Goal: Task Accomplishment & Management: Manage account settings

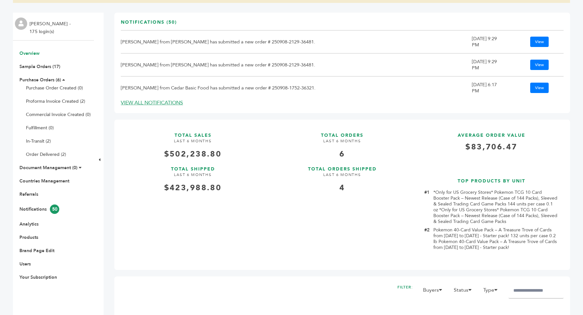
scroll to position [358, 0]
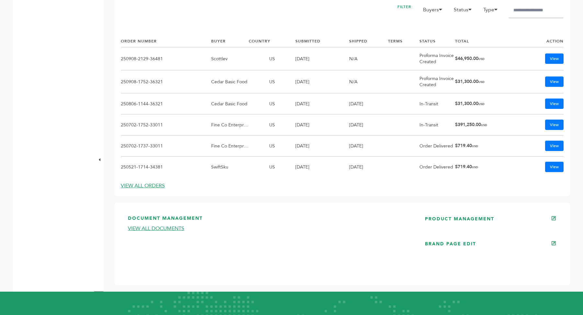
click at [464, 207] on div "DOCUMENT MANAGEMENT VIEW ALL DOCUMENTS PRODUCT MANAGEMENT BRAND PAGE EDIT" at bounding box center [342, 243] width 456 height 83
click at [460, 216] on link "PRODUCT MANAGEMENT" at bounding box center [459, 219] width 69 height 6
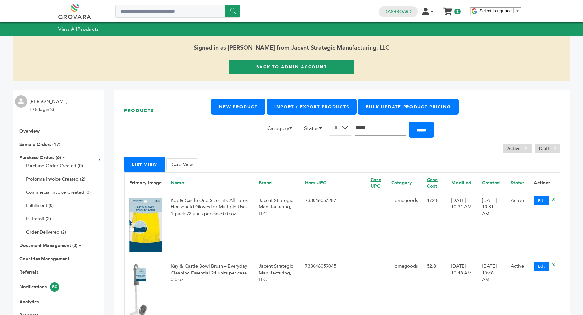
click at [387, 129] on input "Search" at bounding box center [380, 128] width 50 height 16
type input "******"
click at [409, 122] on input "******" at bounding box center [421, 130] width 25 height 16
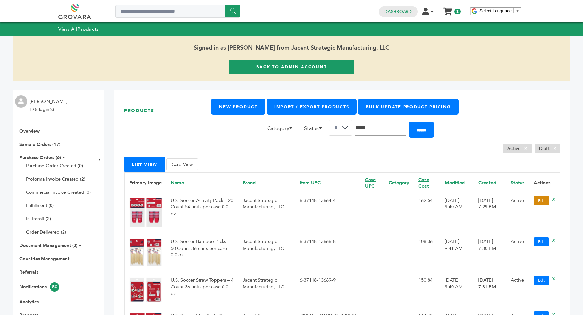
click at [541, 198] on link "Edit" at bounding box center [541, 200] width 15 height 9
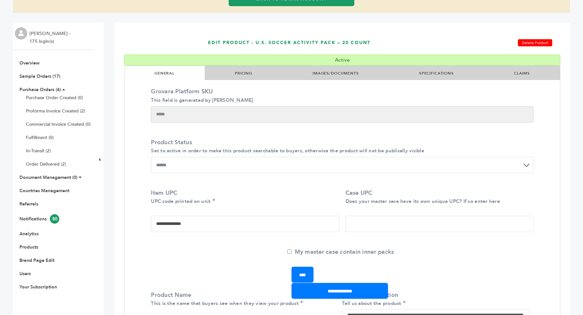
scroll to position [91, 0]
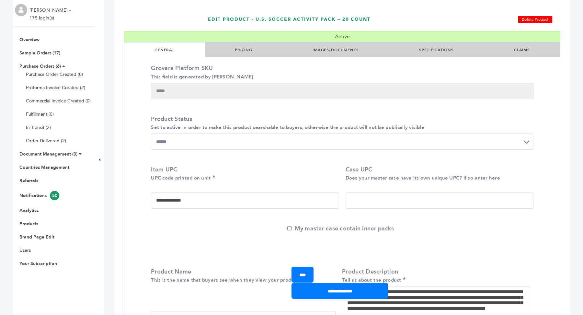
click at [434, 49] on link "SPECIFICATIONS" at bounding box center [436, 49] width 35 height 5
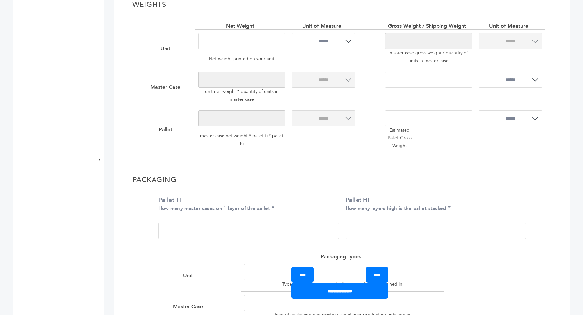
scroll to position [433, 0]
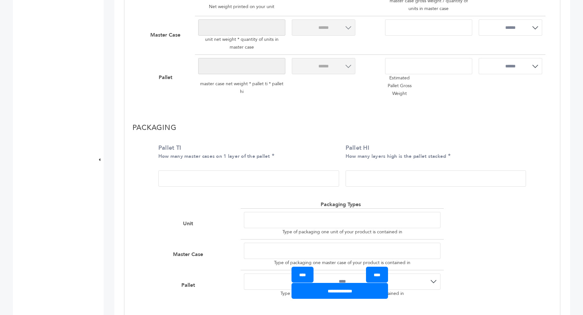
click at [254, 178] on input "Pallet TI How many master cases on 1 layer of the pallet" at bounding box center [248, 178] width 181 height 16
type input "*"
click at [391, 184] on input "Pallet HI How many layers high is the pallet stacked" at bounding box center [436, 178] width 181 height 16
type input "*"
click at [360, 289] on input "**********" at bounding box center [340, 291] width 97 height 16
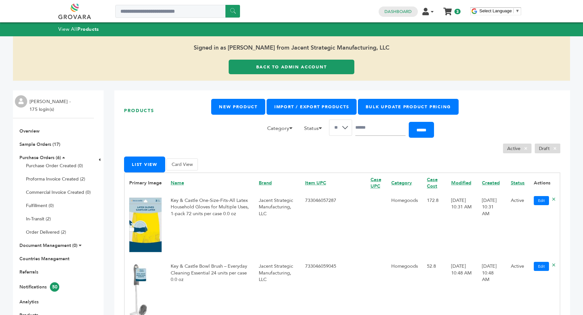
click at [302, 70] on link "Back to Admin Account" at bounding box center [292, 67] width 126 height 15
